Goal: Task Accomplishment & Management: Use online tool/utility

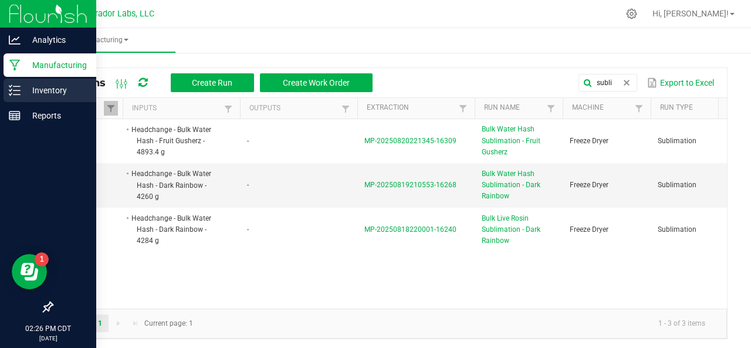
click at [16, 92] on icon at bounding box center [15, 90] width 12 height 12
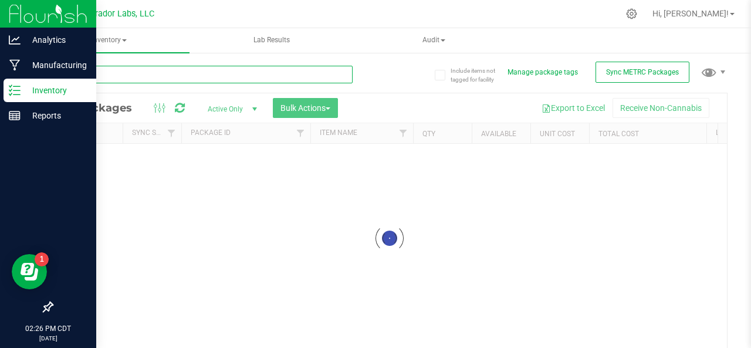
click at [206, 67] on input "text" at bounding box center [202, 75] width 301 height 18
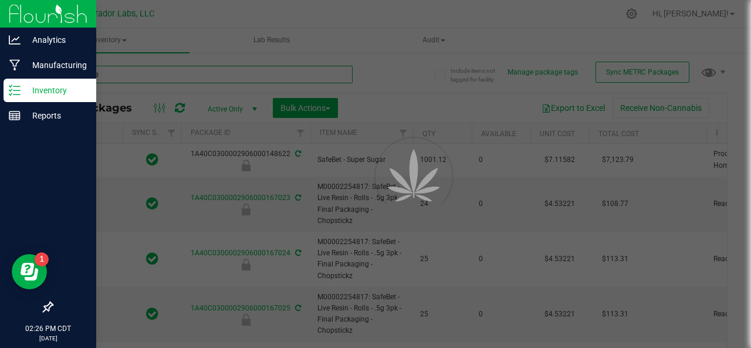
type input "Bulk Fresh"
type input "[DATE]"
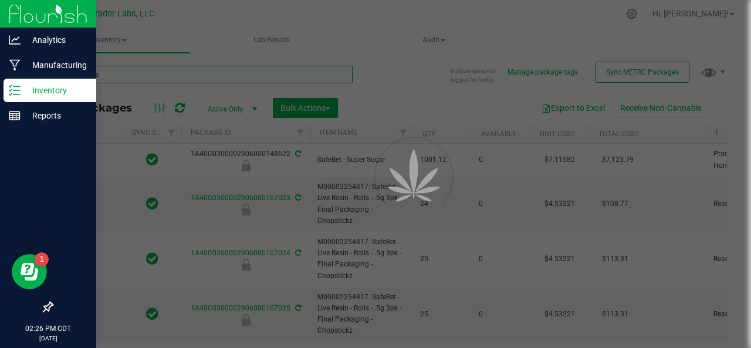
type input "[DATE]"
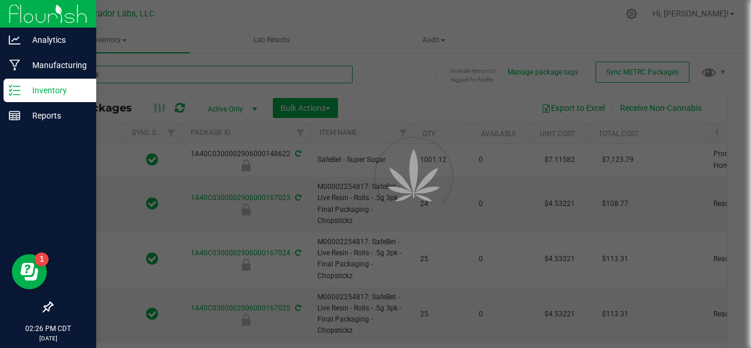
type input "[DATE]"
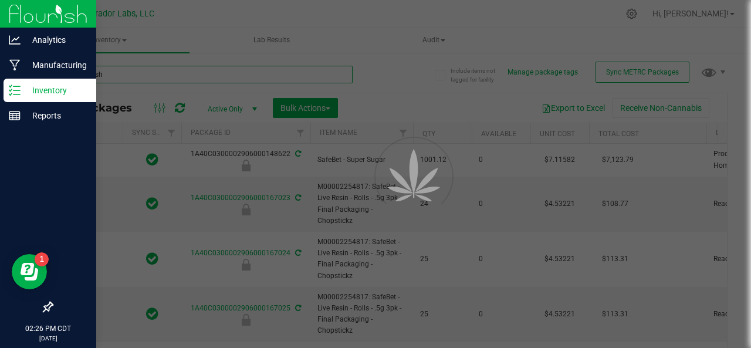
type input "[DATE]"
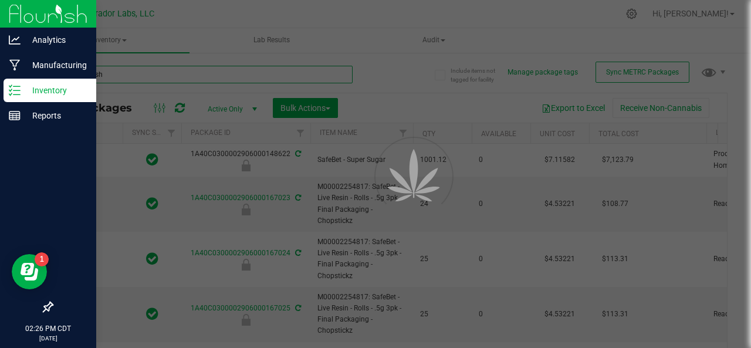
type input "[DATE]"
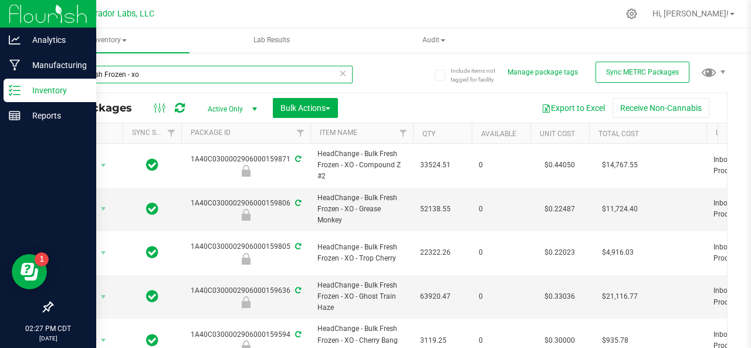
type input "Bulk Fresh Frozen - xo"
